Goal: Task Accomplishment & Management: Manage account settings

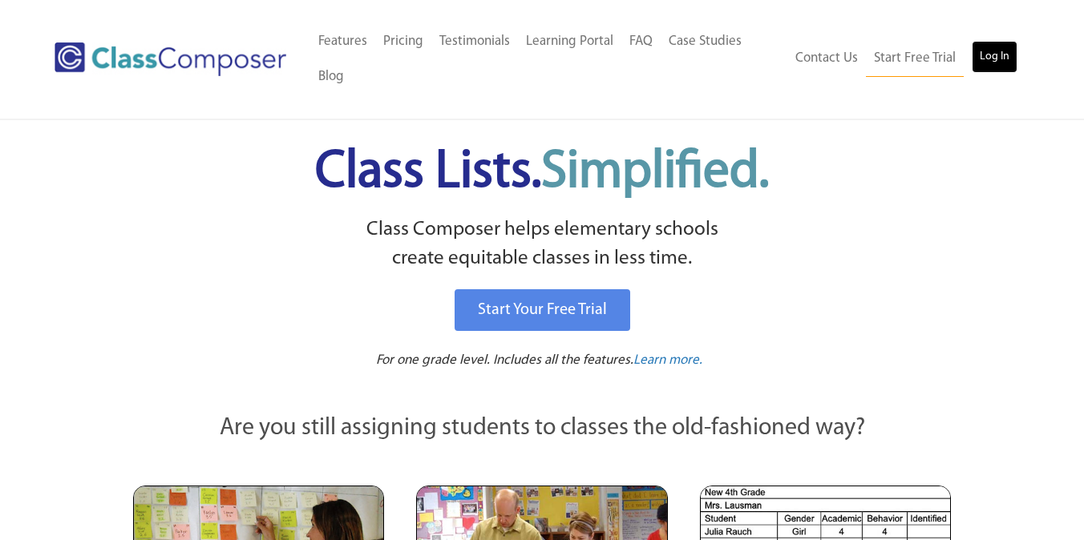
click at [999, 62] on link "Log In" at bounding box center [995, 57] width 46 height 32
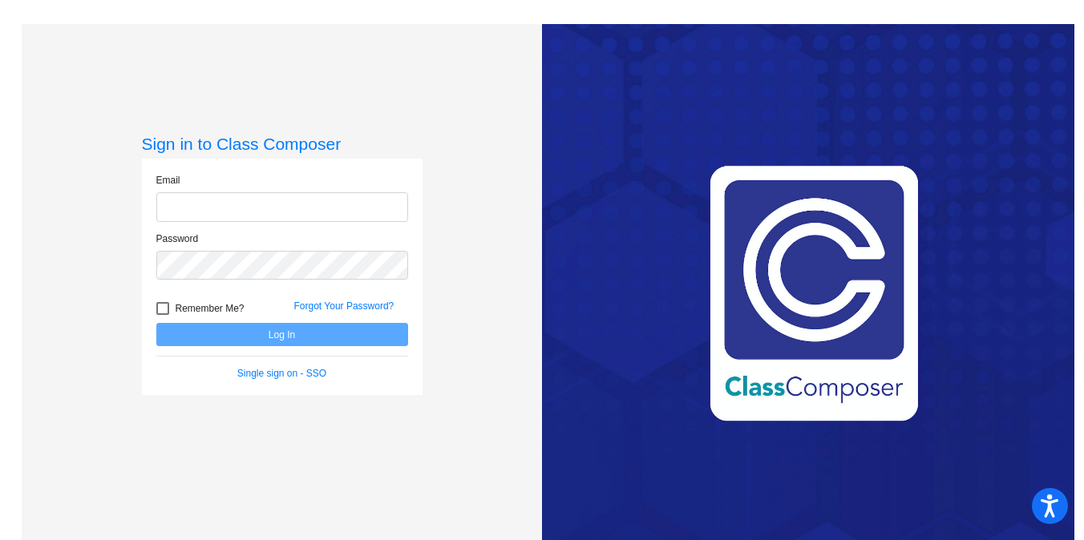
click at [212, 209] on input "email" at bounding box center [282, 207] width 252 height 30
type input "[EMAIL_ADDRESS][DOMAIN_NAME]"
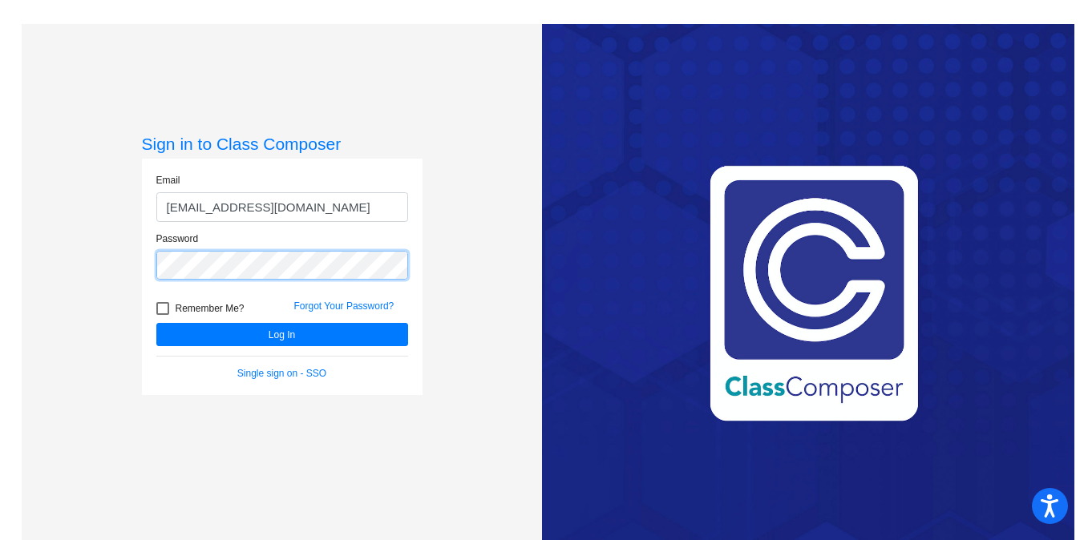
click at [156, 323] on button "Log In" at bounding box center [282, 334] width 252 height 23
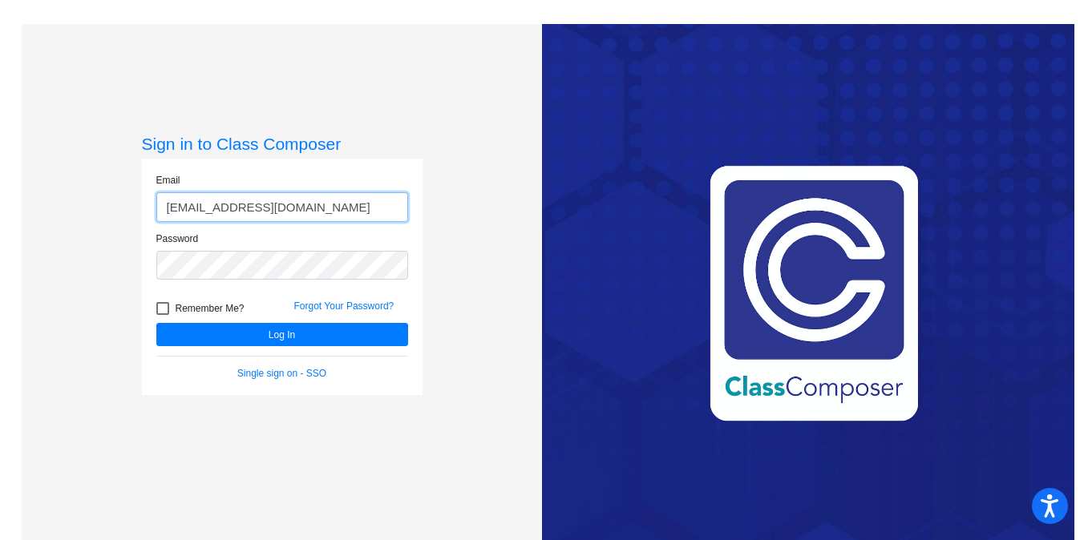
click at [277, 204] on input "[EMAIL_ADDRESS][DOMAIN_NAME]" at bounding box center [282, 207] width 252 height 30
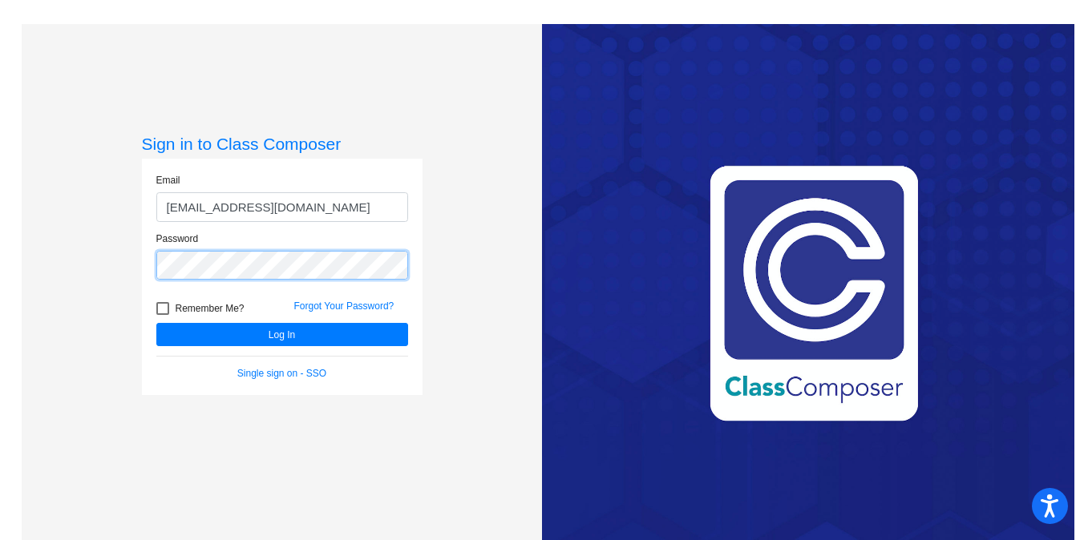
click at [87, 260] on div "Sign in to Class Composer Email iwhite@lgusd.org Password Remember Me? Forgot Y…" at bounding box center [282, 294] width 520 height 540
click at [156, 323] on button "Log In" at bounding box center [282, 334] width 252 height 23
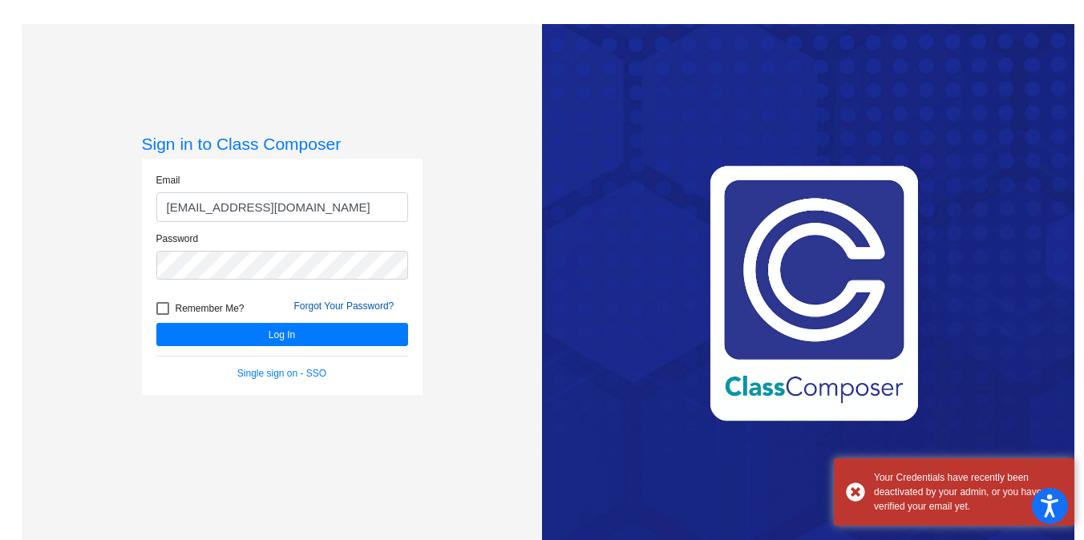
click at [359, 302] on link "Forgot Your Password?" at bounding box center [344, 306] width 100 height 11
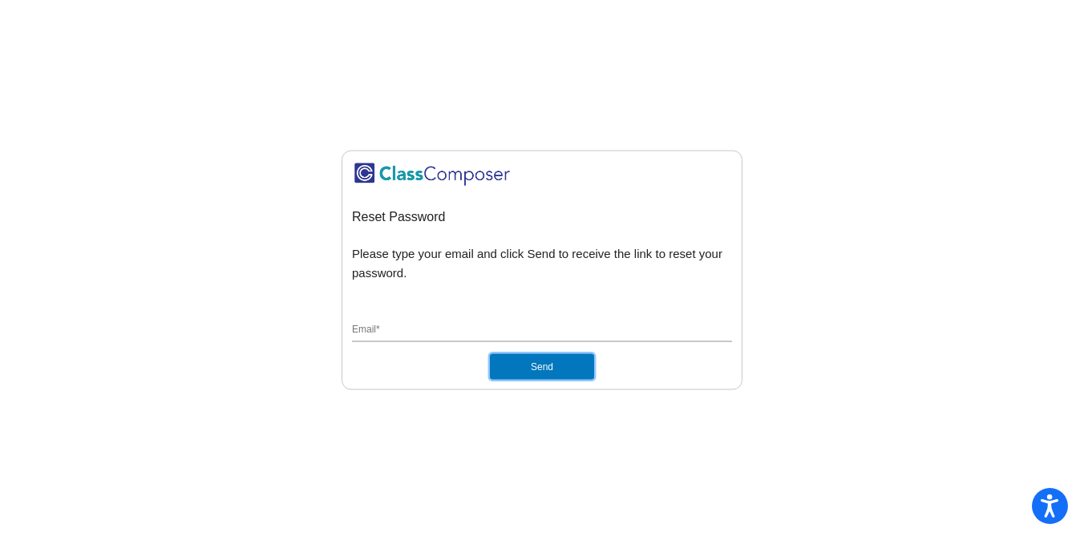
click at [543, 374] on button "Send" at bounding box center [542, 367] width 104 height 26
click at [533, 366] on button "Send" at bounding box center [542, 367] width 104 height 26
click at [417, 327] on input "Email *" at bounding box center [542, 330] width 380 height 14
type input "iwhite@lgusd.org"
click at [534, 365] on button "Send" at bounding box center [542, 367] width 104 height 26
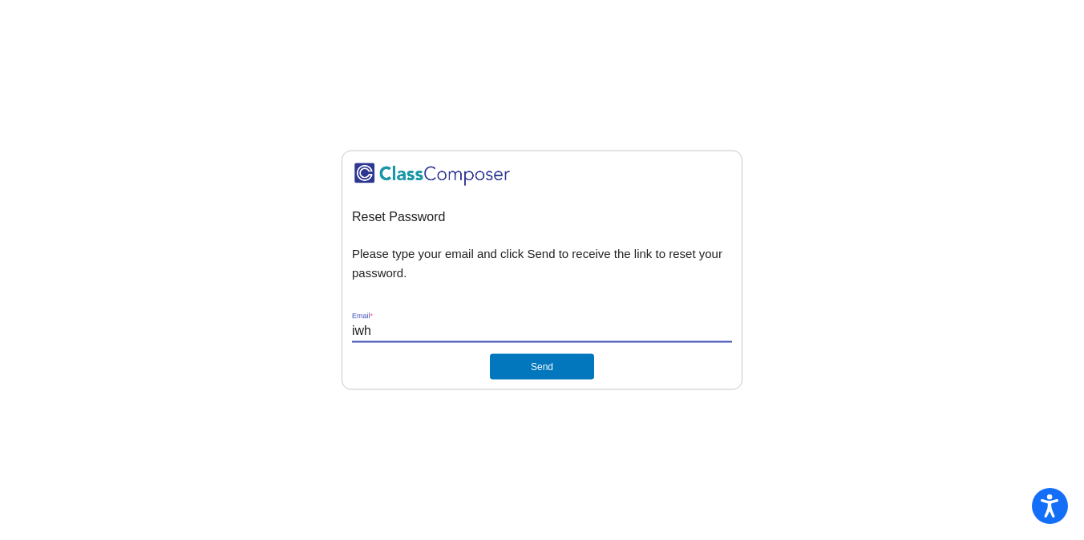
type input "[EMAIL_ADDRESS][DOMAIN_NAME]"
click at [543, 362] on button "Send" at bounding box center [542, 367] width 104 height 26
